Goal: Task Accomplishment & Management: Manage account settings

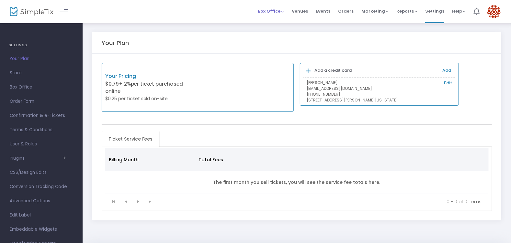
click at [269, 16] on span "Box Office Sell Tickets Bookings Sell Season Pass" at bounding box center [271, 11] width 26 height 17
click at [282, 8] on div "Box Office Sell Tickets Bookings Sell Season Pass" at bounding box center [271, 11] width 26 height 6
click at [383, 15] on span "Marketing Promo Codes Quantity Discounts Affiliate" at bounding box center [374, 11] width 27 height 17
click at [351, 13] on span "Orders" at bounding box center [346, 11] width 16 height 17
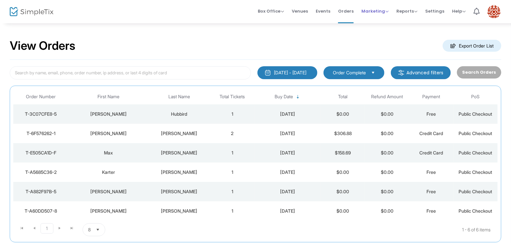
click at [385, 9] on span "Marketing" at bounding box center [374, 11] width 27 height 6
click at [435, 12] on span "Settings" at bounding box center [434, 11] width 19 height 17
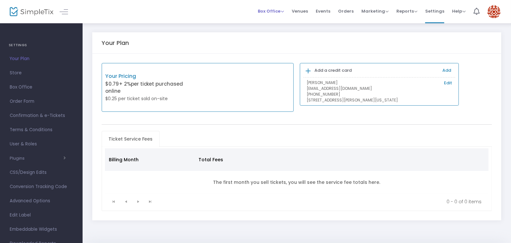
click at [278, 15] on span "Box Office Sell Tickets Bookings Sell Season Pass" at bounding box center [271, 11] width 26 height 17
click at [279, 11] on span "Box Office" at bounding box center [271, 11] width 26 height 6
click at [376, 11] on span "Marketing" at bounding box center [374, 11] width 27 height 6
click at [416, 13] on span "Reports" at bounding box center [406, 11] width 21 height 6
click at [419, 30] on li "Sales Reports" at bounding box center [417, 34] width 42 height 13
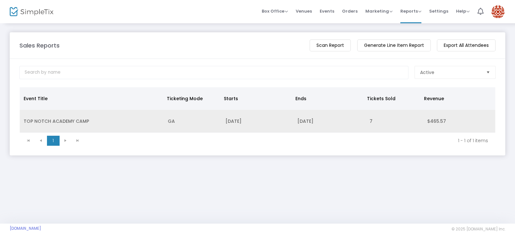
click at [426, 123] on td "$465.57" at bounding box center [459, 121] width 72 height 23
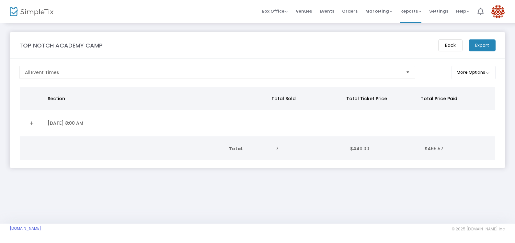
click at [352, 146] on span "$440.00" at bounding box center [359, 149] width 19 height 6
click at [457, 13] on span "Help" at bounding box center [463, 11] width 14 height 6
click at [475, 32] on li "Contact Support" at bounding box center [480, 34] width 48 height 13
click at [462, 13] on span "Help" at bounding box center [463, 11] width 14 height 6
click at [469, 23] on li "View Docs" at bounding box center [480, 21] width 48 height 13
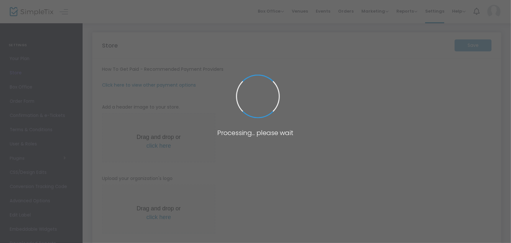
type input "[URL]"
type input "4.950 %"
radio input "true"
radio input "false"
radio input "true"
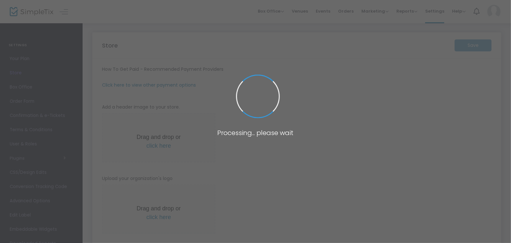
type input "Top Notch Academy"
type input "3128593906"
type input "topnotchacademycamp"
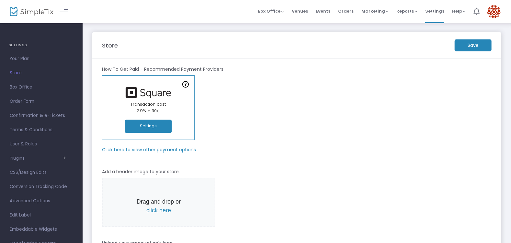
click at [160, 127] on button "Settings" at bounding box center [148, 126] width 47 height 13
